Goal: Register for event/course

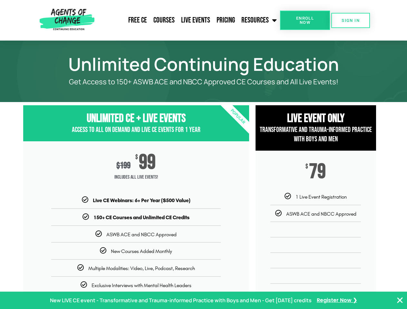
click at [203, 155] on div "$ 199 $ 99 Includes ALL Live Events!" at bounding box center [136, 169] width 226 height 55
click at [260, 20] on link "Resources" at bounding box center [259, 20] width 42 height 16
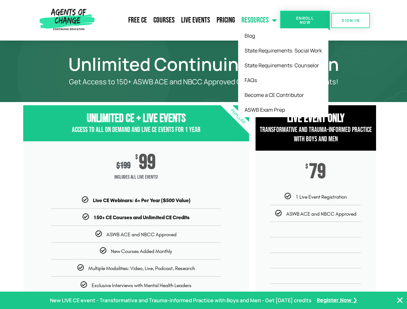
click at [305, 20] on span "Enroll Now" at bounding box center [304, 20] width 29 height 8
click at [351, 20] on span "SIGN IN" at bounding box center [351, 20] width 18 height 4
click at [203, 301] on p "New LIVE CE event - Transformative and Trauma-informed Practice with Boys and M…" at bounding box center [181, 300] width 262 height 9
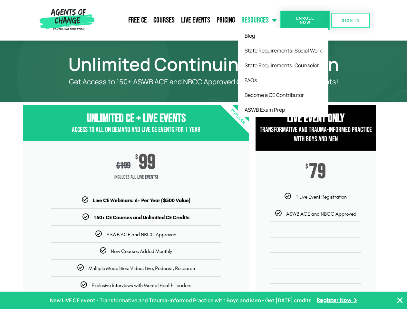
click at [400, 301] on icon "Close Banner" at bounding box center [400, 301] width 8 height 8
